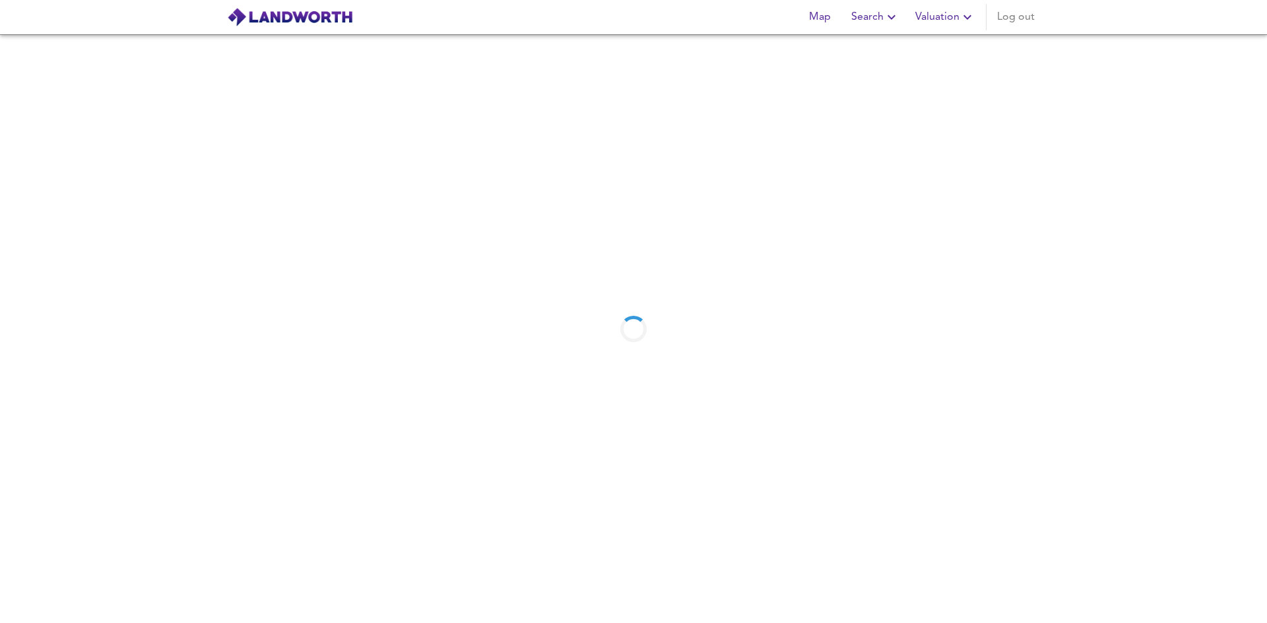
click at [942, 13] on div "Map Search Valuation Log out" at bounding box center [918, 17] width 241 height 26
click at [912, 30] on div "Map Search Valuation 806 Log out" at bounding box center [633, 17] width 844 height 33
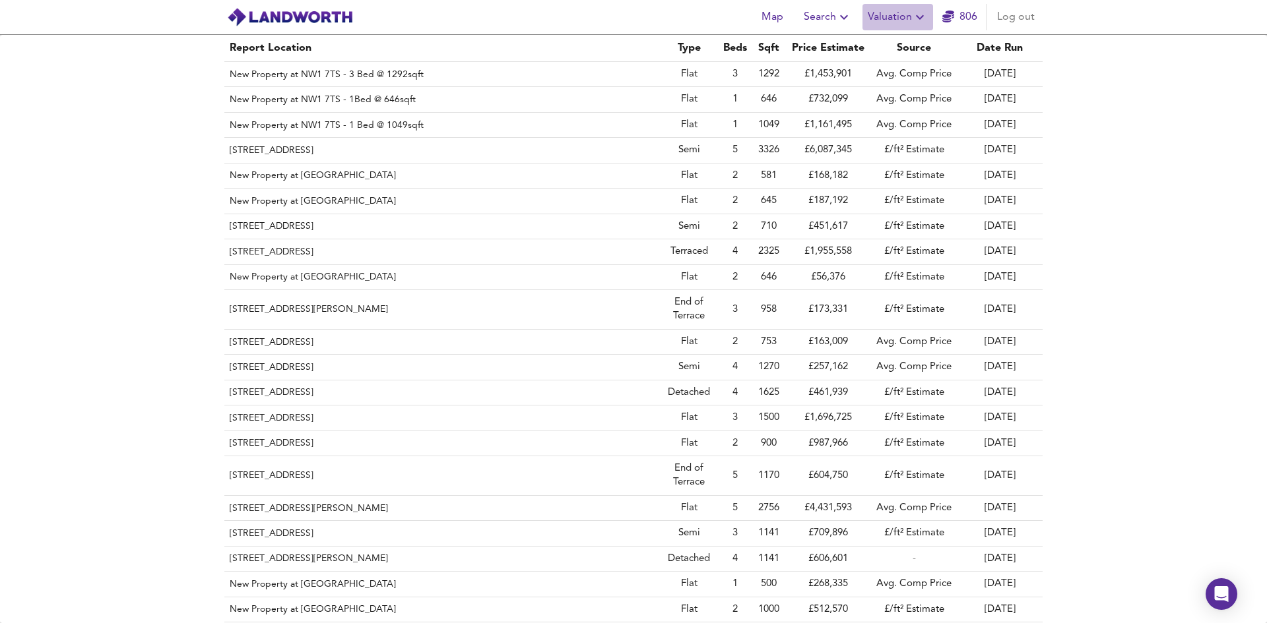
click at [900, 21] on span "Valuation" at bounding box center [897, 17] width 60 height 18
click at [892, 48] on li "New Valuation Report" at bounding box center [898, 48] width 158 height 24
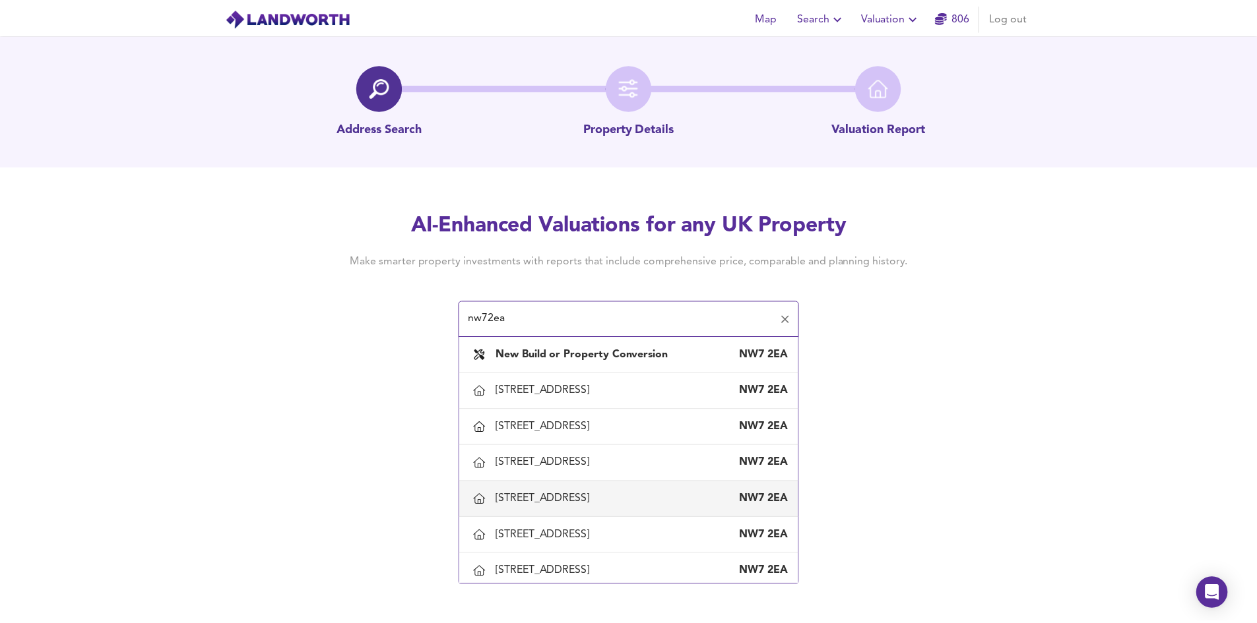
scroll to position [66, 0]
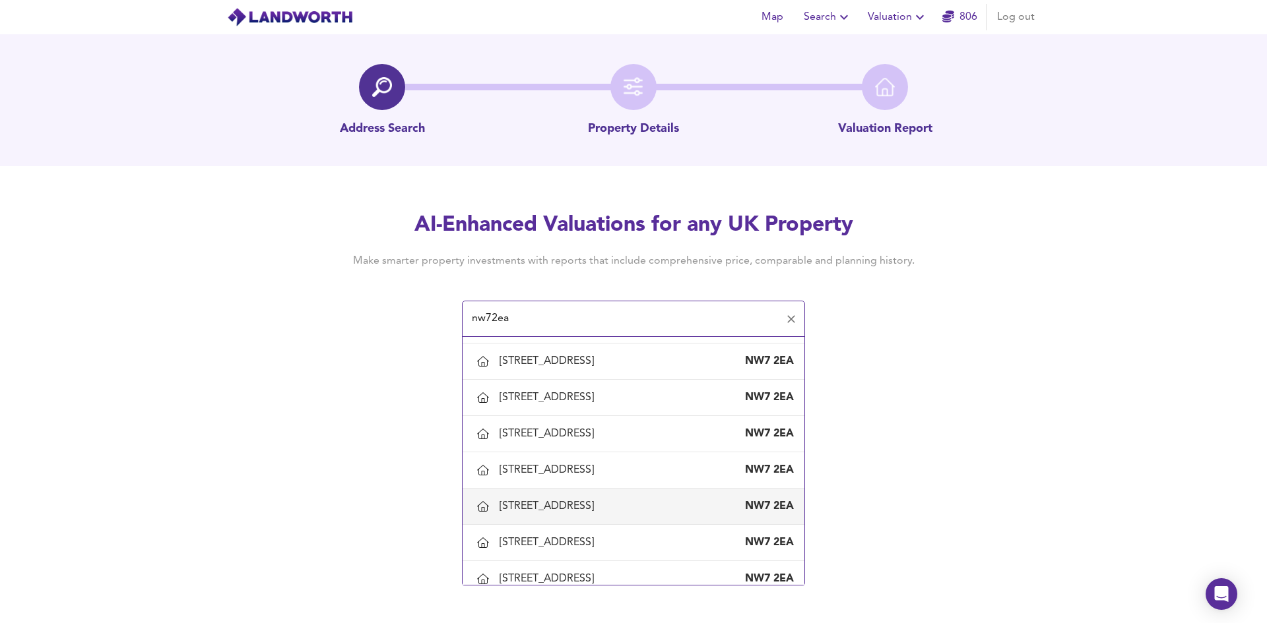
click at [554, 503] on div "[STREET_ADDRESS]" at bounding box center [549, 506] width 100 height 15
type input "[STREET_ADDRESS]"
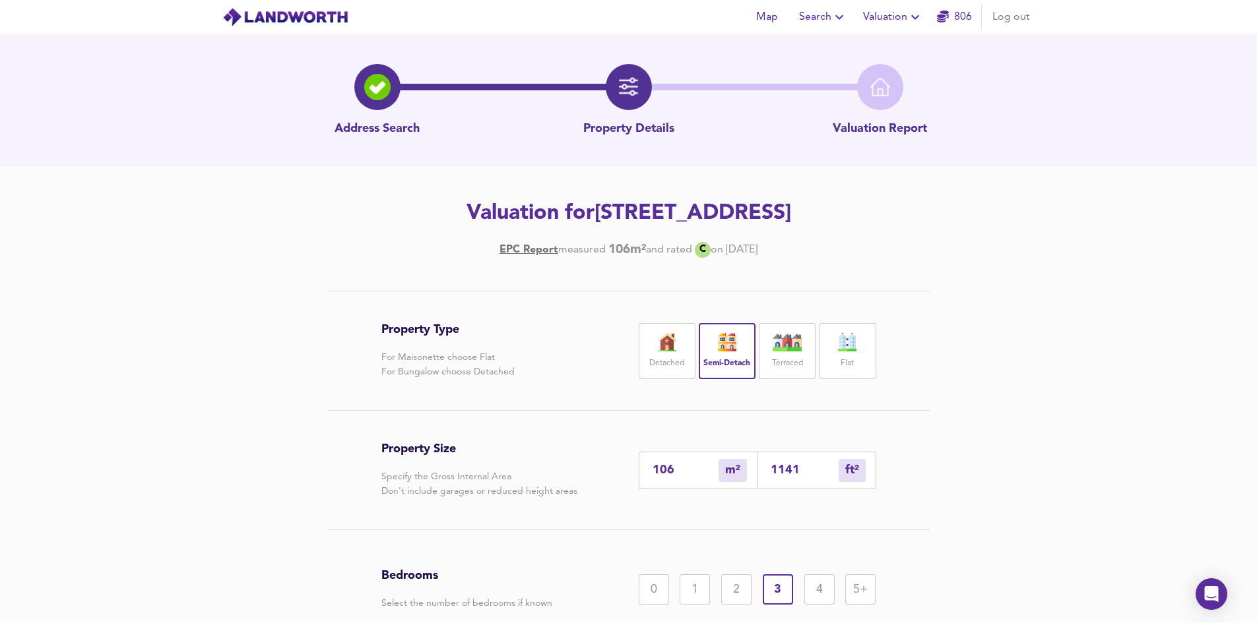
scroll to position [133, 0]
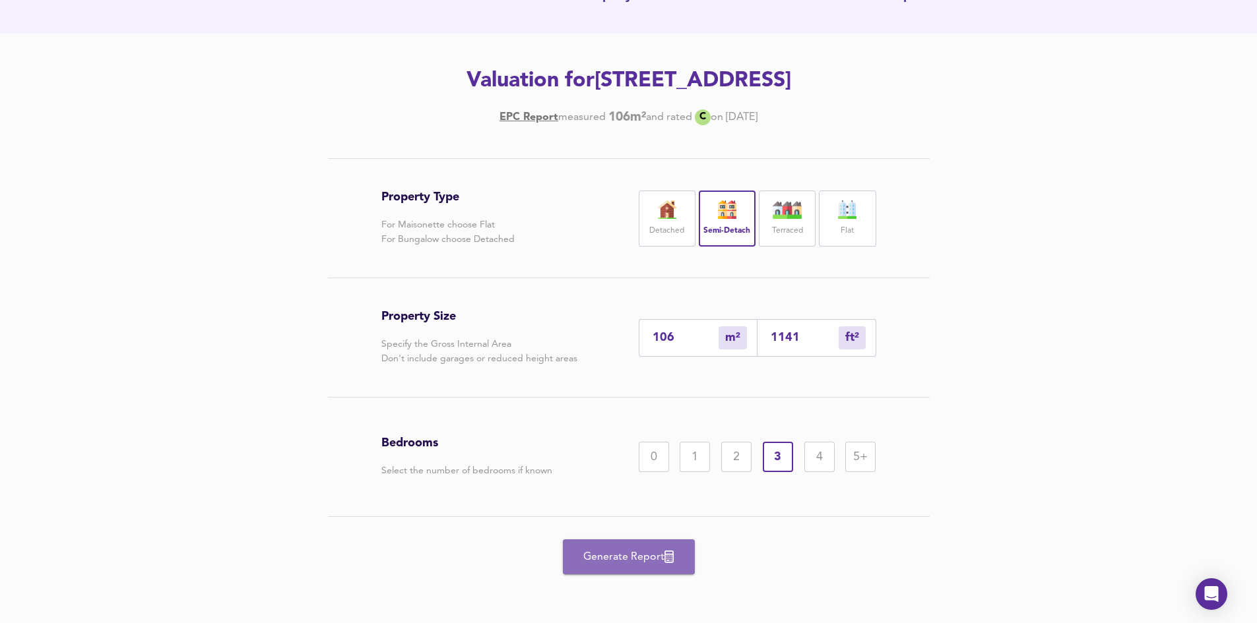
click at [643, 571] on button "Generate Report" at bounding box center [629, 557] width 132 height 35
